Goal: Information Seeking & Learning: Find specific fact

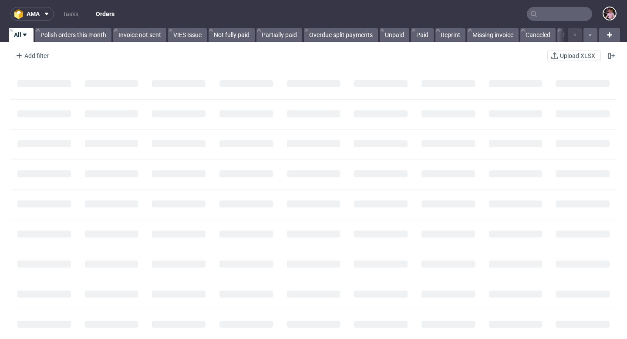
click at [567, 17] on input "text" at bounding box center [559, 14] width 65 height 14
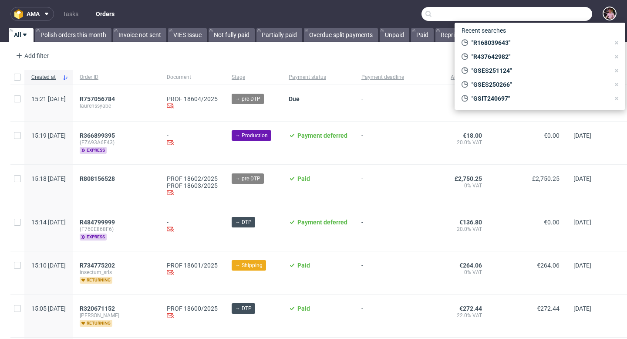
paste input "[PERSON_NAME][EMAIL_ADDRESS][DOMAIN_NAME]"
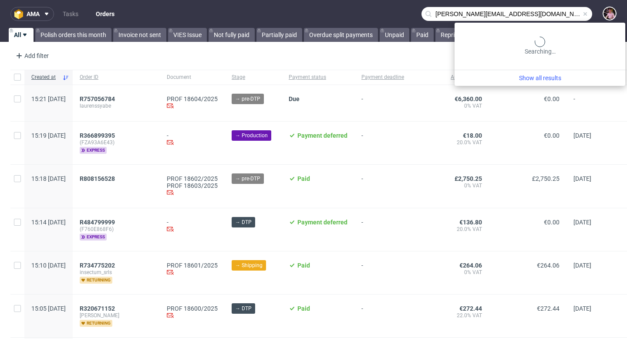
type input "[PERSON_NAME][EMAIL_ADDRESS][DOMAIN_NAME]"
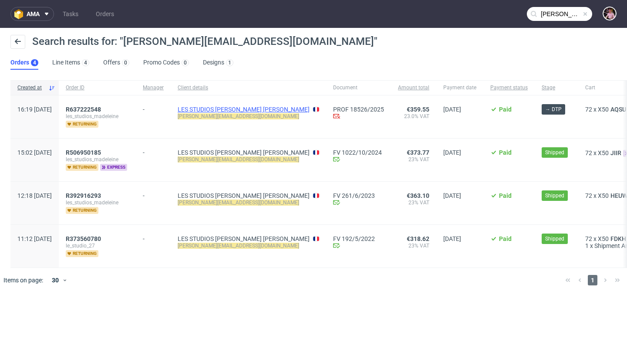
click at [270, 108] on link "LES STUDIOS [PERSON_NAME] [PERSON_NAME]" at bounding box center [244, 109] width 132 height 7
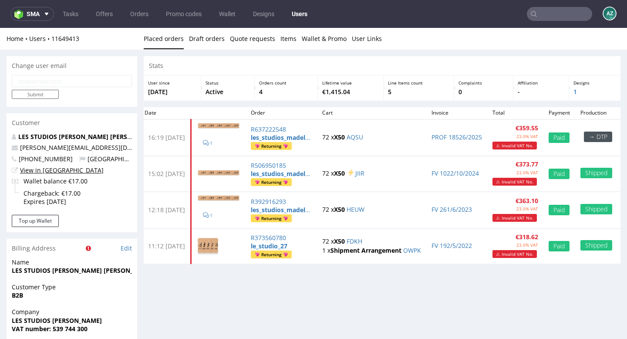
click at [36, 170] on link "View in [GEOGRAPHIC_DATA]" at bounding box center [62, 170] width 84 height 8
click at [69, 84] on input "email" at bounding box center [72, 81] width 120 height 12
click at [82, 82] on input "email" at bounding box center [72, 81] width 120 height 12
paste input "[EMAIL_ADDRESS][DOMAIN_NAME]"
type input "[EMAIL_ADDRESS][DOMAIN_NAME]"
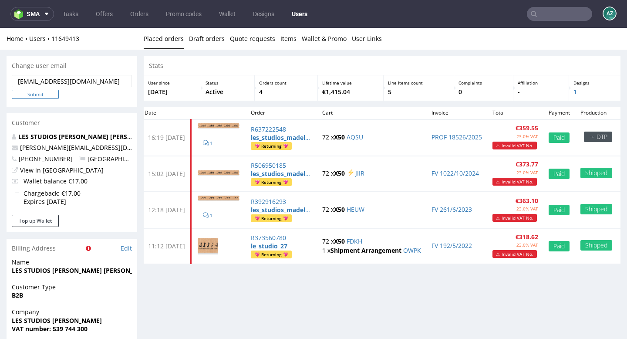
click at [34, 95] on input "Submit" at bounding box center [35, 94] width 47 height 9
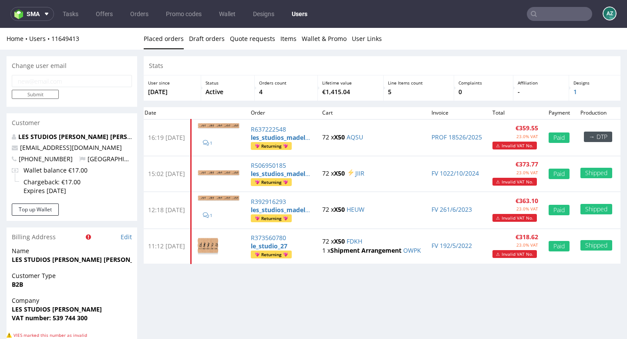
click at [550, 11] on input "text" at bounding box center [559, 14] width 65 height 14
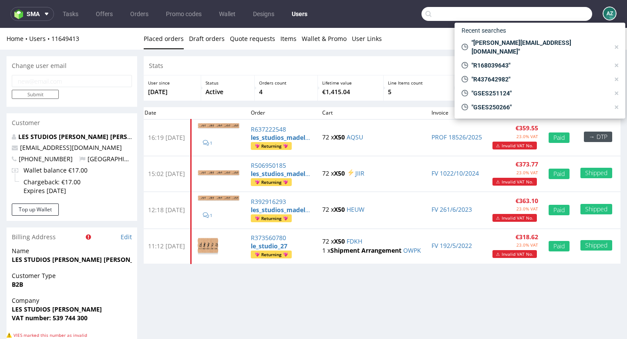
paste input "R168039643"
type input "R168039643"
